Goal: Book appointment/travel/reservation

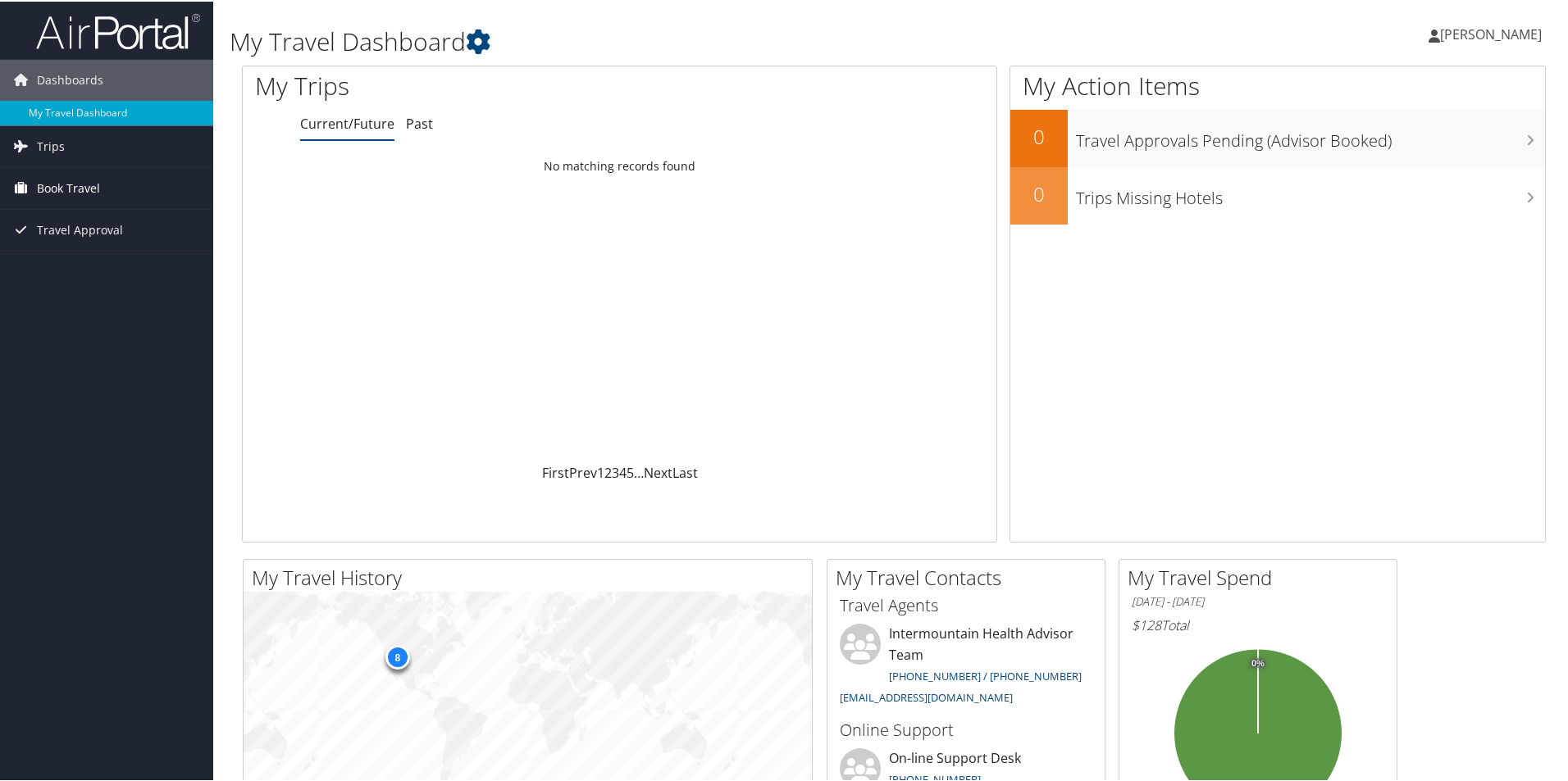
click at [84, 186] on span "Book Travel" at bounding box center [68, 187] width 64 height 41
click at [96, 270] on link "Book/Manage Online Trips" at bounding box center [107, 269] width 213 height 24
